Goal: Find specific page/section: Find specific page/section

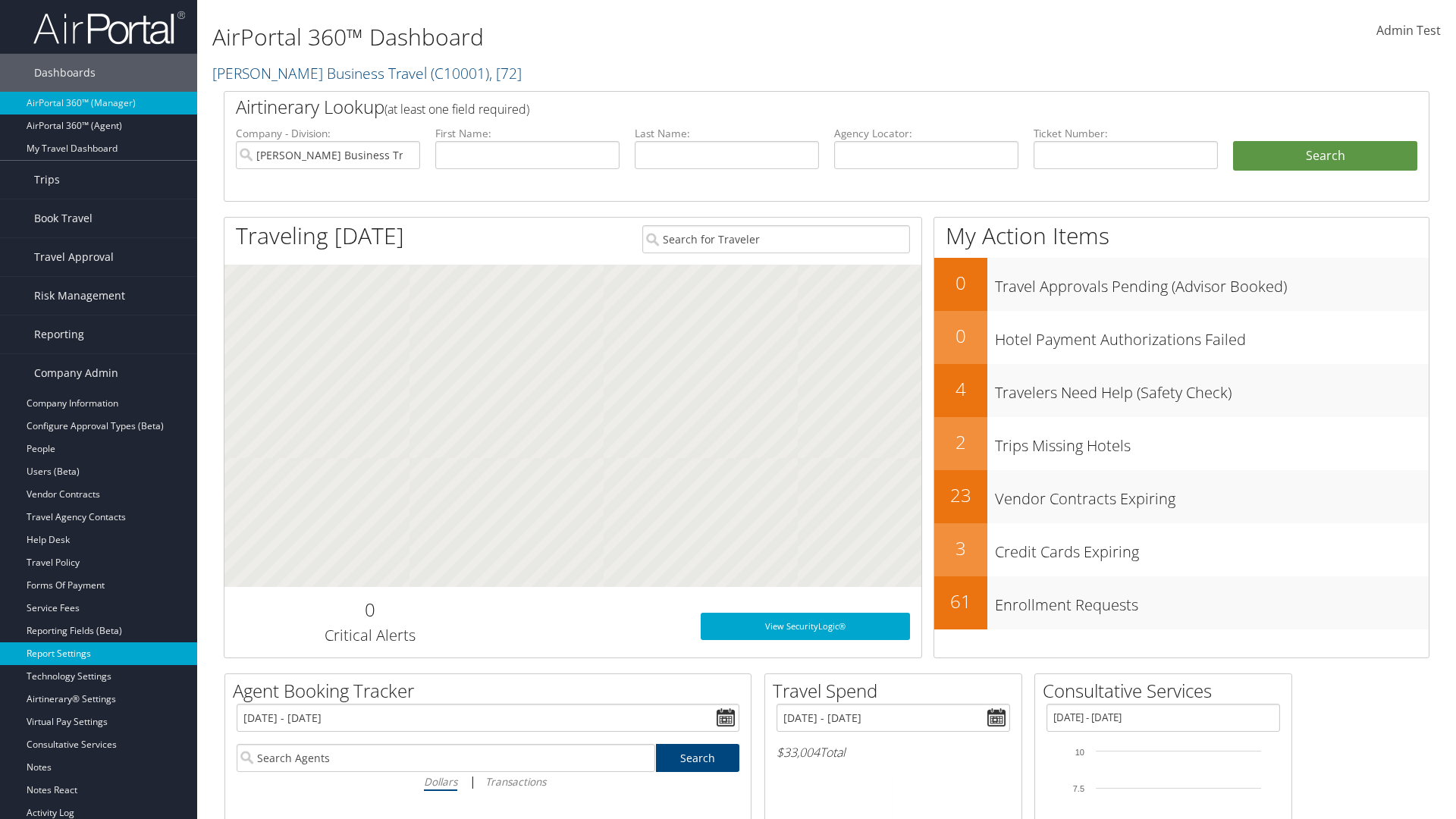
click at [99, 654] on link "Report Settings" at bounding box center [98, 653] width 197 height 22
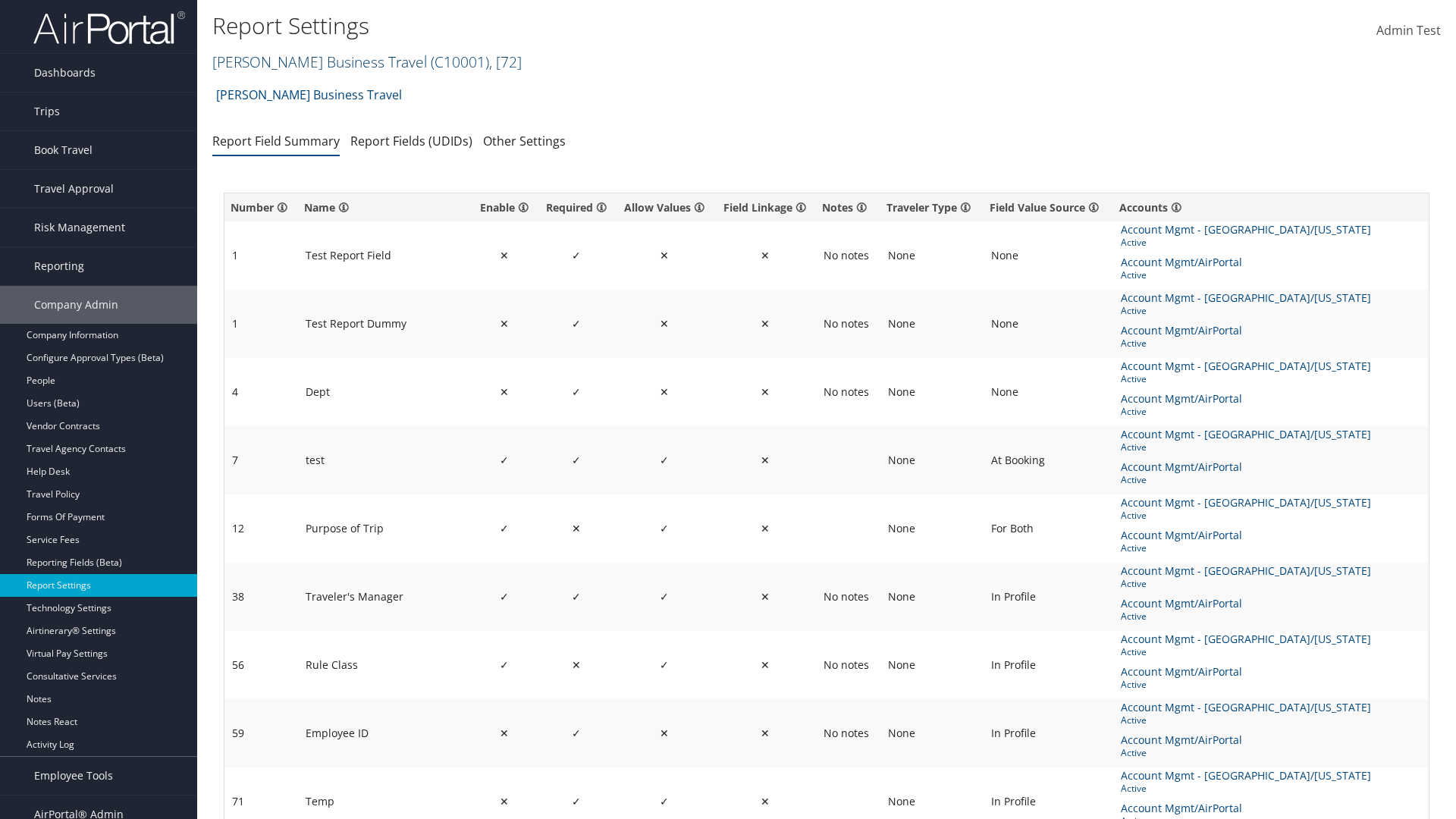
click at [312, 61] on link "[PERSON_NAME] Business Travel ( C10001 ) , [ 72 ]" at bounding box center [367, 61] width 310 height 21
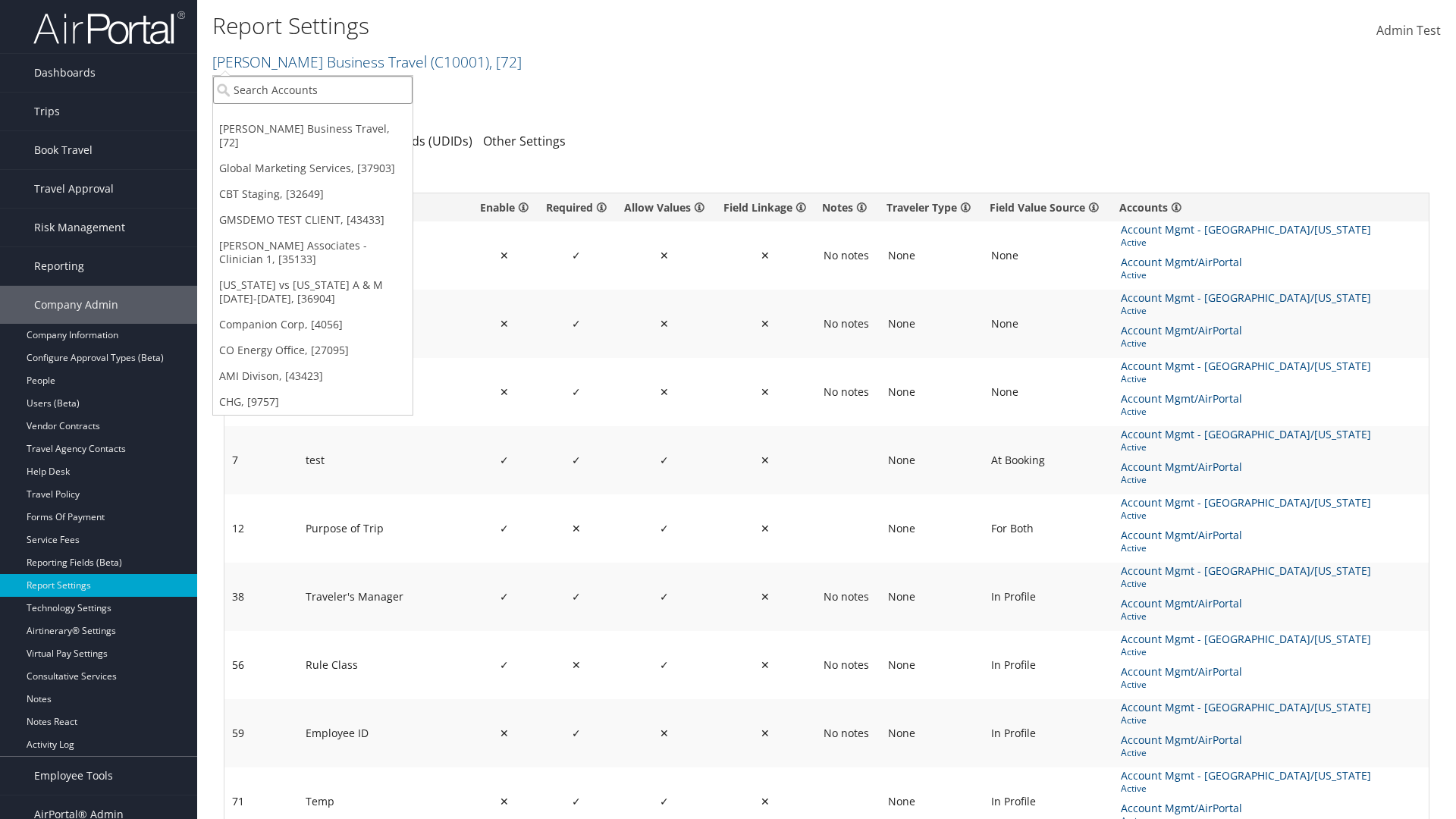
click at [312, 89] on input "search" at bounding box center [313, 89] width 200 height 28
type input "CBTSTG"
click at [312, 118] on div "CBT Staging (CBTSTG), [32649]" at bounding box center [313, 117] width 216 height 14
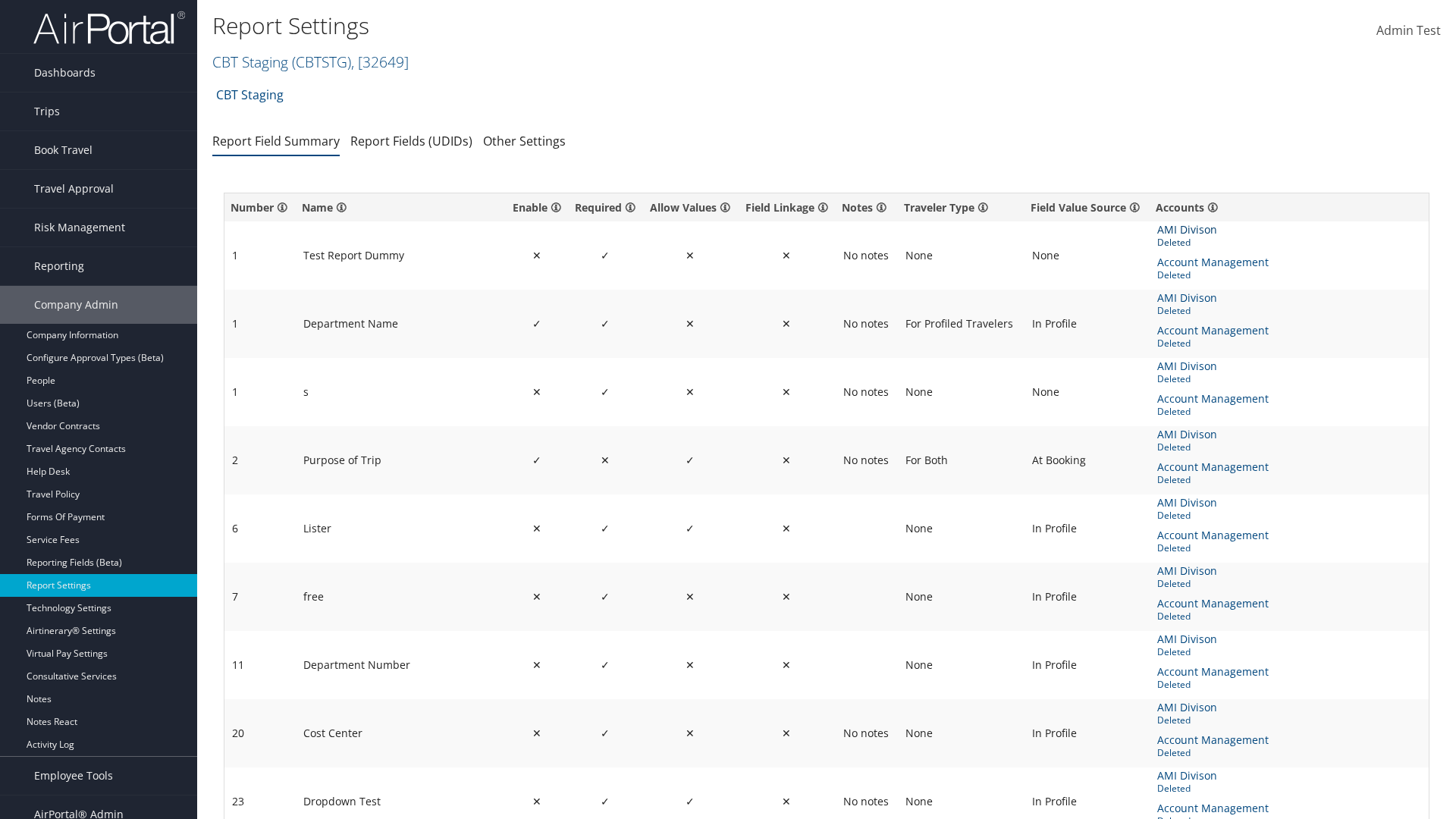
click at [1186, 230] on span "AMI Divison" at bounding box center [1189, 230] width 63 height 17
